Goal: Communication & Community: Connect with others

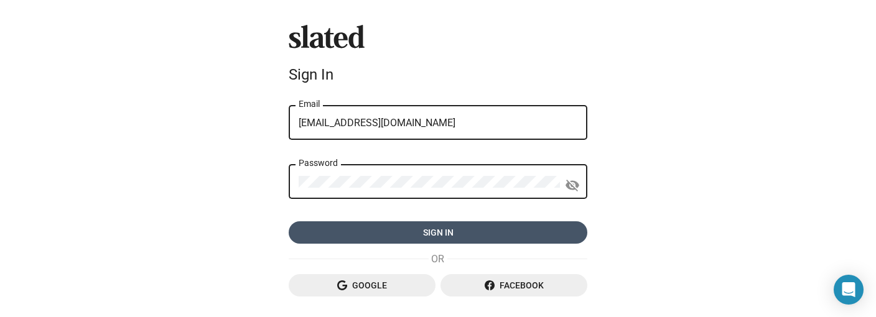
click at [513, 233] on span "Sign in" at bounding box center [438, 233] width 279 height 22
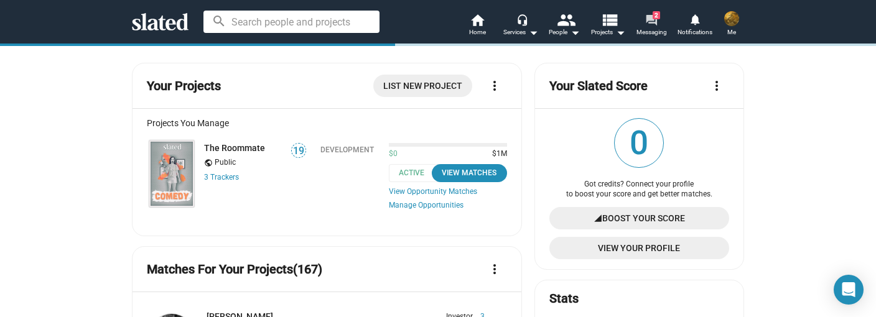
click at [651, 22] on mat-icon "forum" at bounding box center [651, 20] width 12 height 12
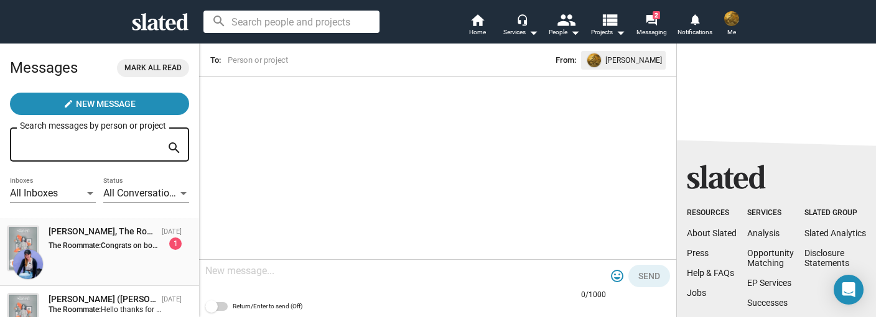
click at [145, 232] on div "[PERSON_NAME], The Roommate" at bounding box center [103, 232] width 108 height 12
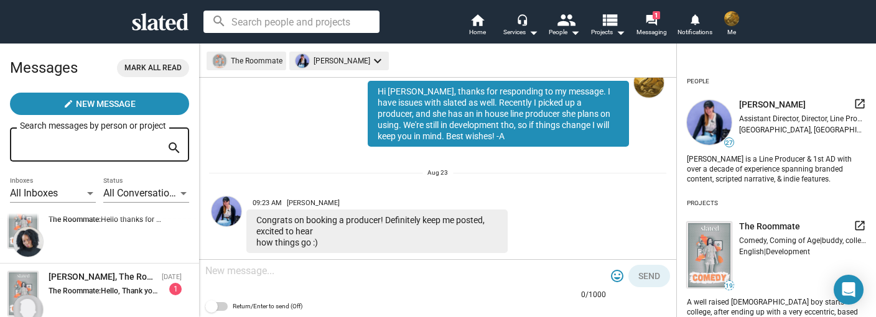
scroll to position [135, 0]
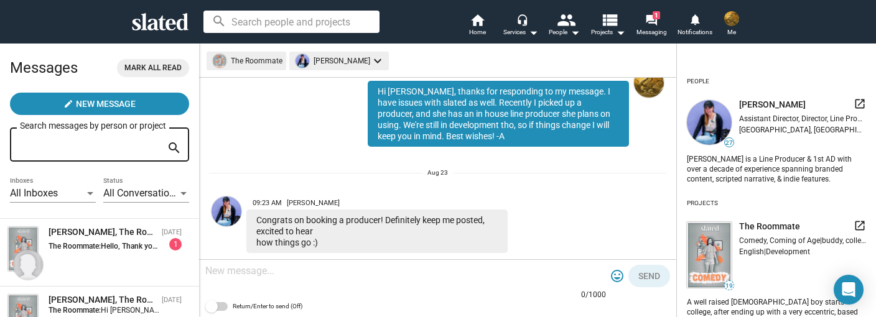
click at [146, 232] on div "[PERSON_NAME], The Roommate" at bounding box center [103, 233] width 108 height 12
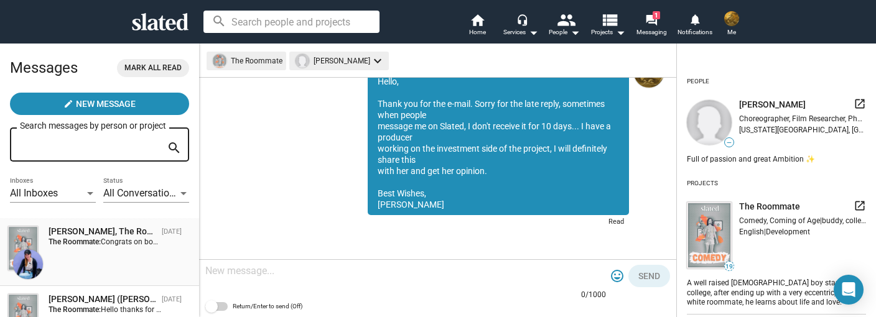
click at [146, 232] on div "[PERSON_NAME], The Roommate" at bounding box center [103, 232] width 108 height 12
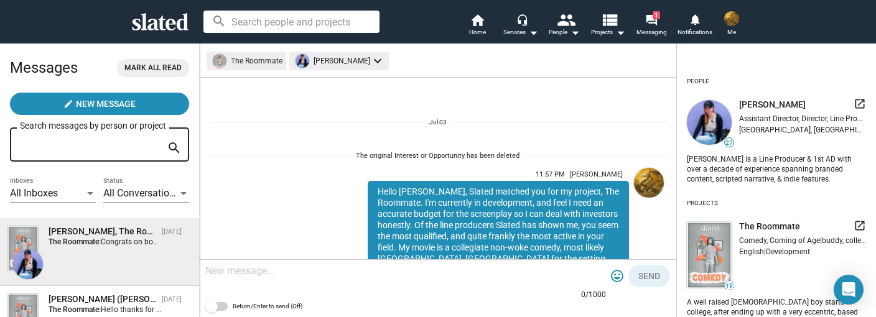
scroll to position [358, 0]
